Goal: Information Seeking & Learning: Learn about a topic

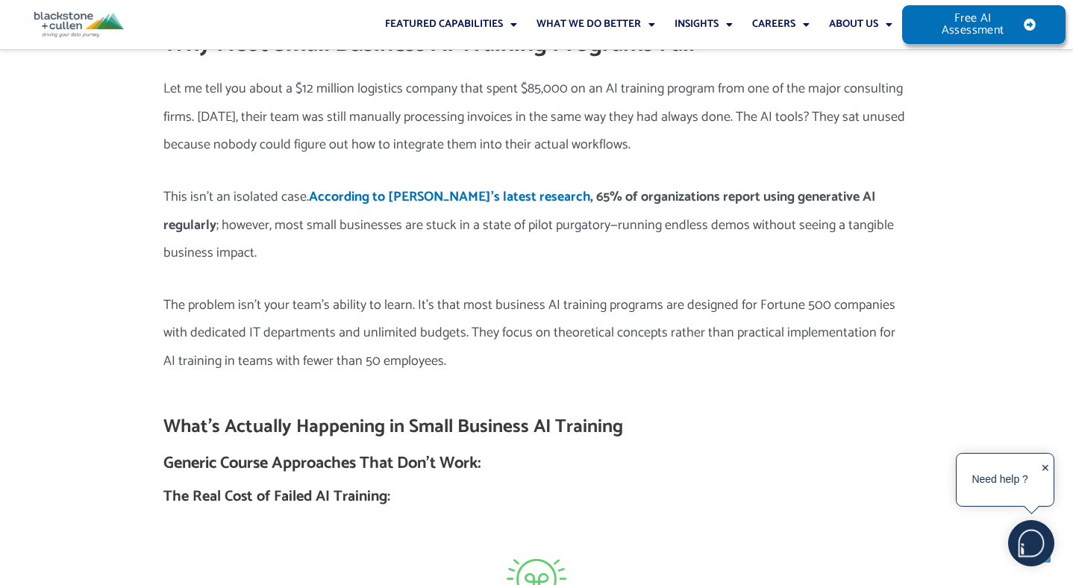
scroll to position [1540, 0]
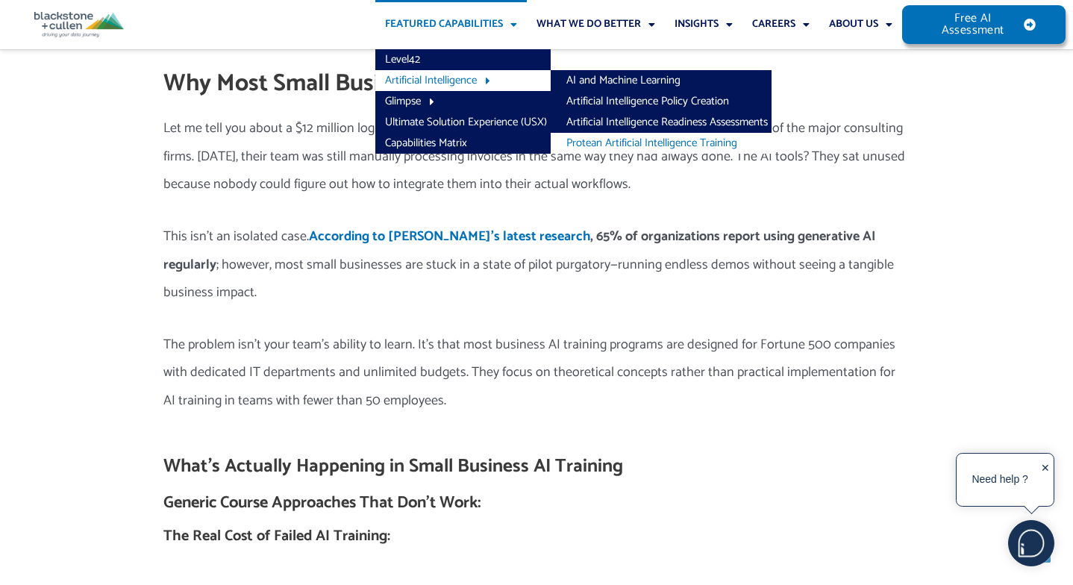
click at [600, 139] on link "Protean Artificial Intelligence Training" at bounding box center [661, 143] width 221 height 21
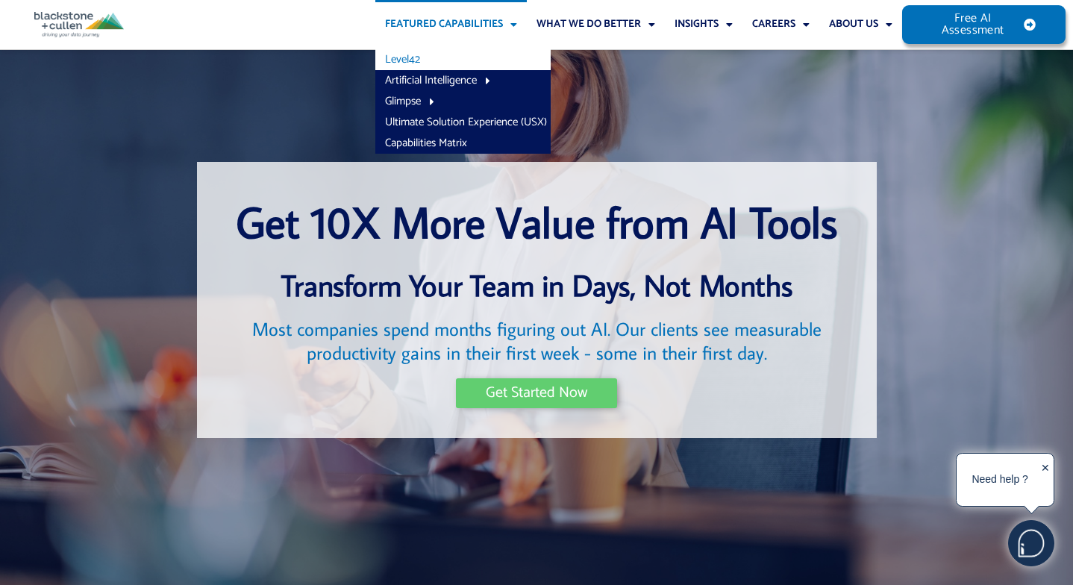
click at [402, 59] on link "Level42" at bounding box center [462, 59] width 175 height 21
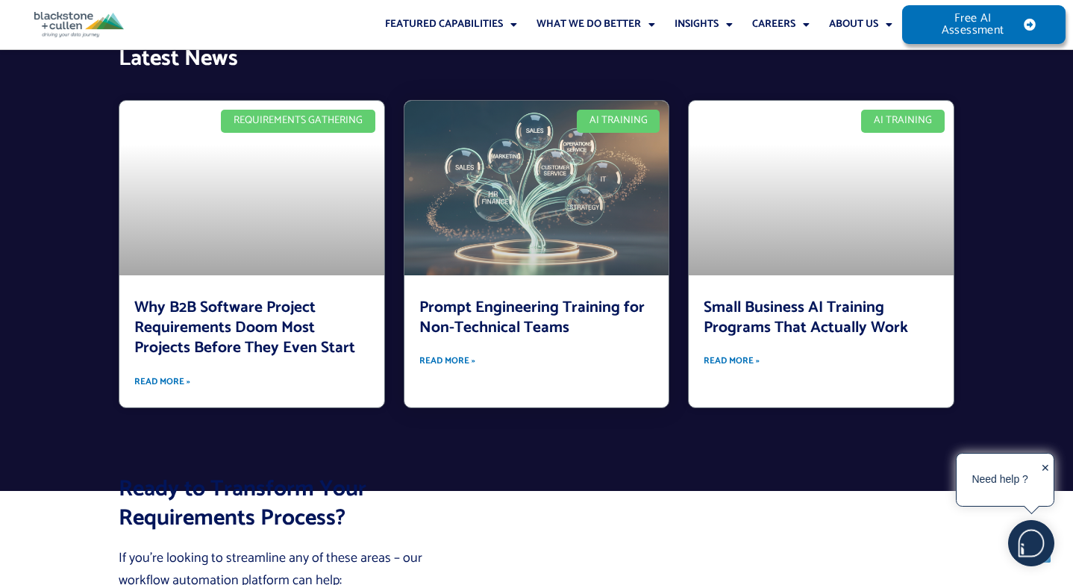
scroll to position [8091, 0]
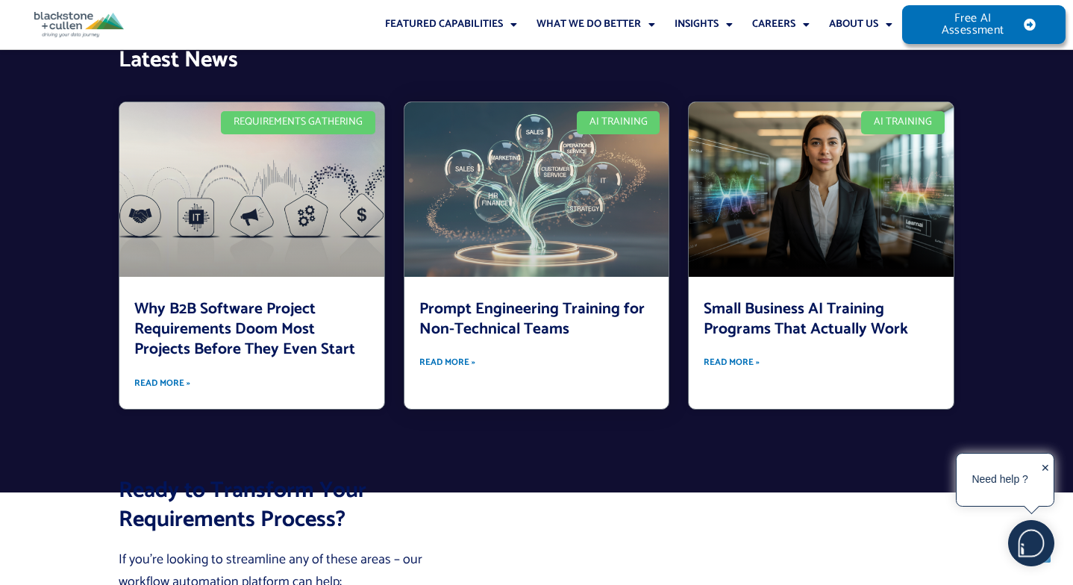
click at [577, 296] on link "Prompt Engineering Training for Non-Technical Teams" at bounding box center [531, 319] width 225 height 46
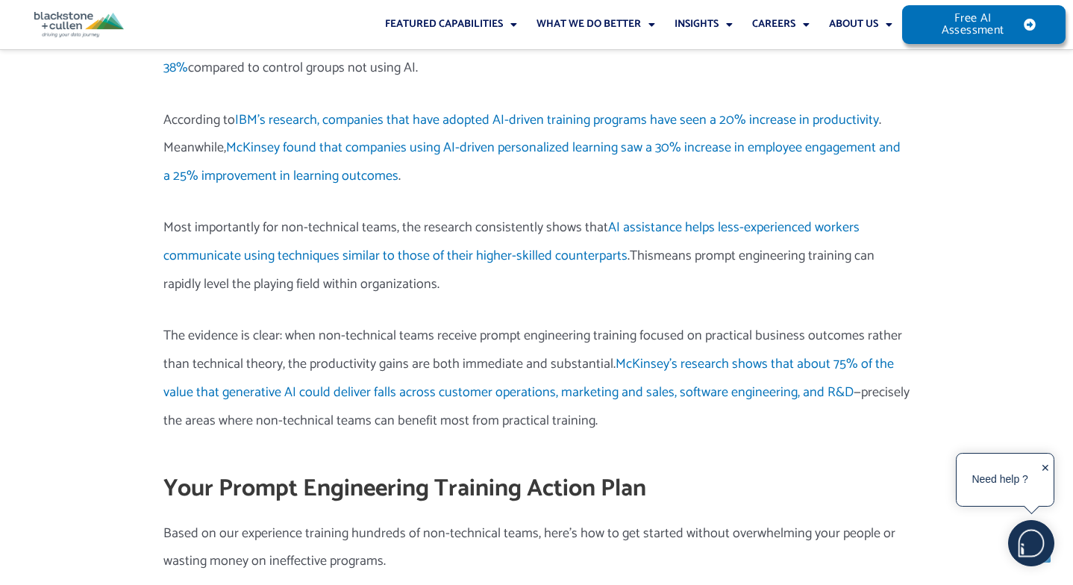
scroll to position [8176, 0]
click at [1050, 468] on div "Need help ? ✕" at bounding box center [1005, 480] width 98 height 54
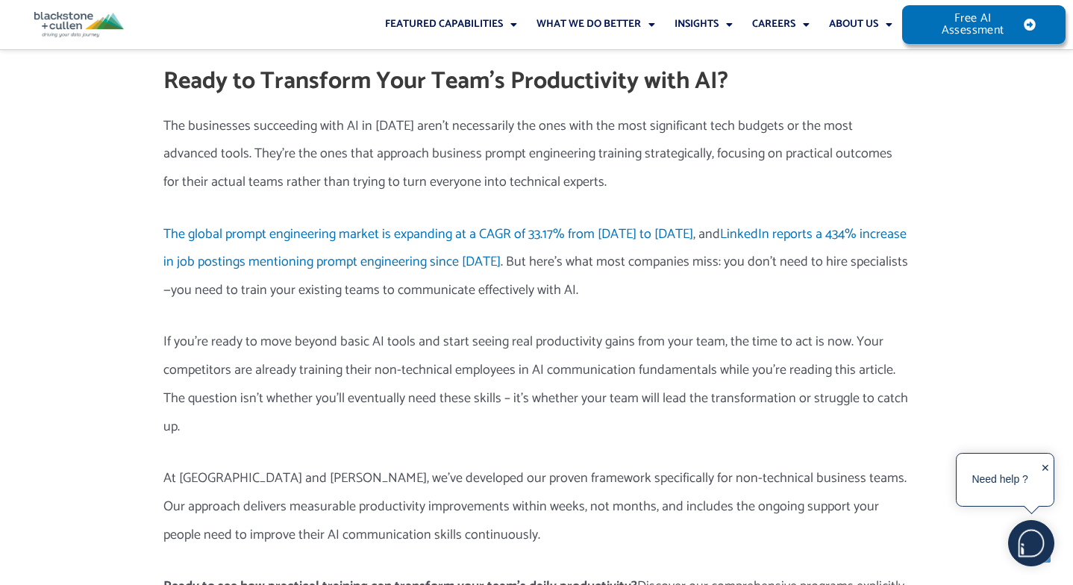
scroll to position [9906, 0]
